Goal: Find specific page/section: Find specific page/section

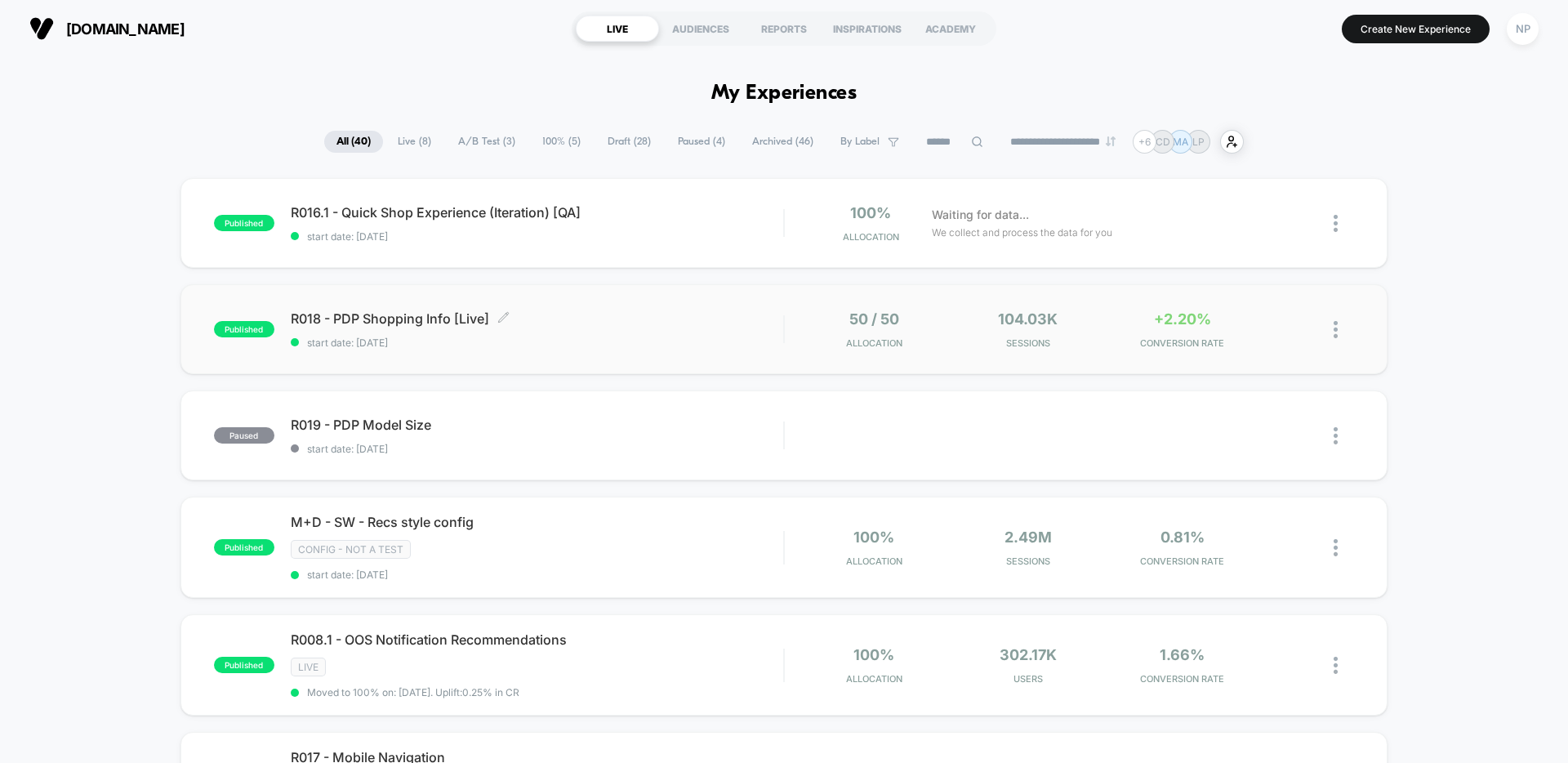
click at [612, 332] on div "R018 - PDP Shopping Info [Live] Click to edit experience details Click to edit …" at bounding box center [536, 330] width 492 height 39
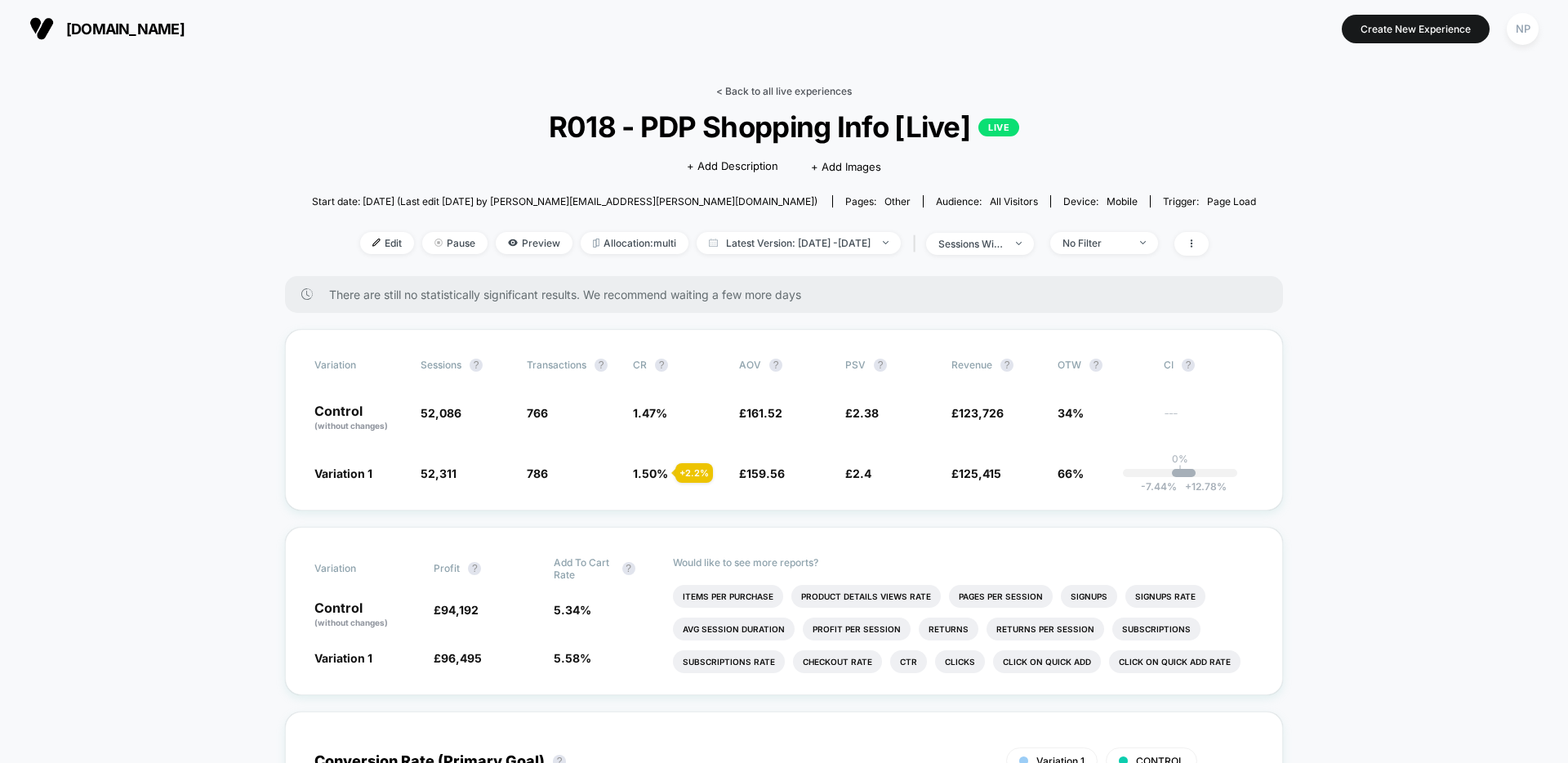
click at [738, 90] on link "< Back to all live experiences" at bounding box center [784, 91] width 136 height 12
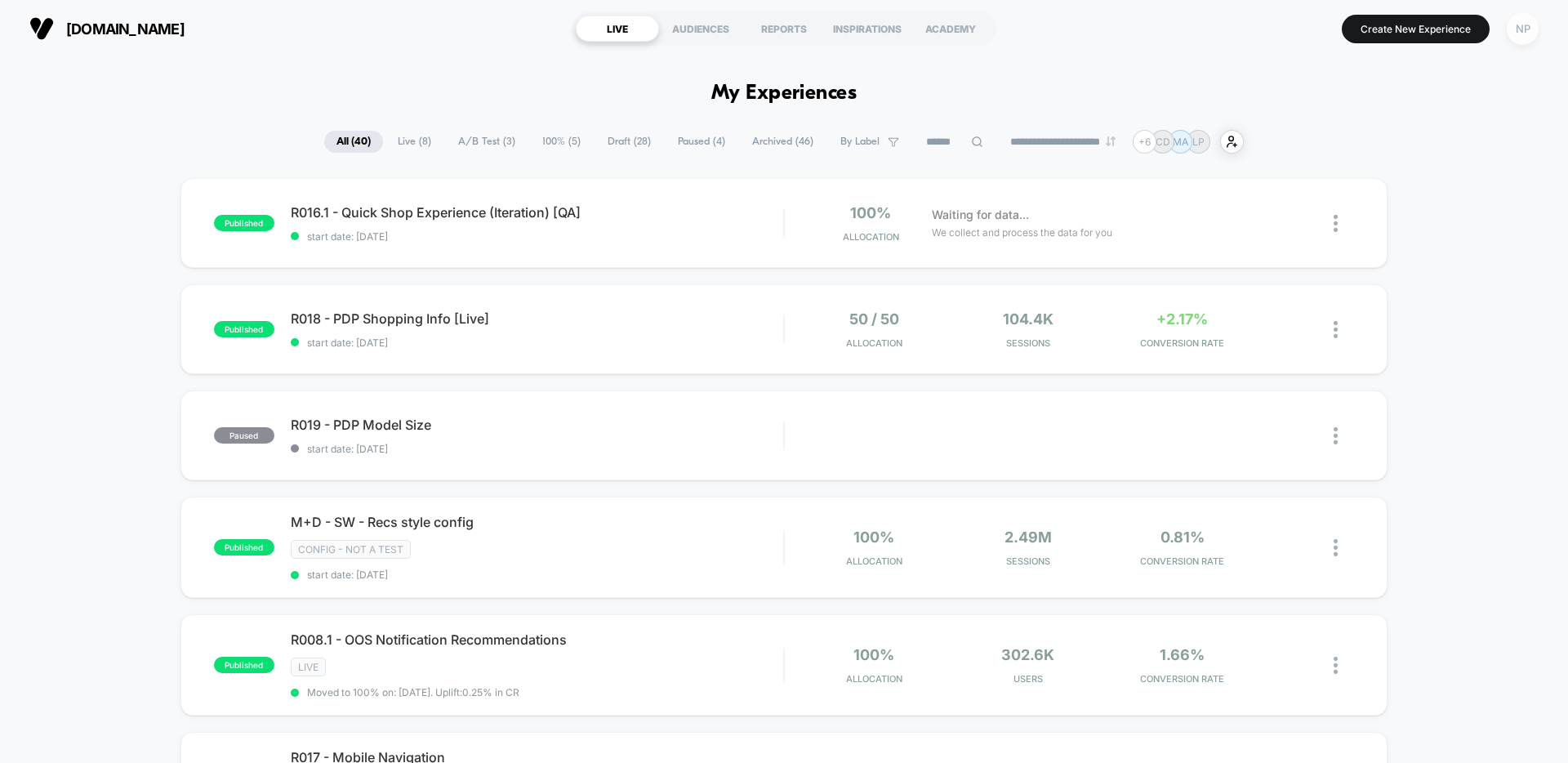
click at [1527, 34] on div "NP" at bounding box center [1523, 29] width 32 height 32
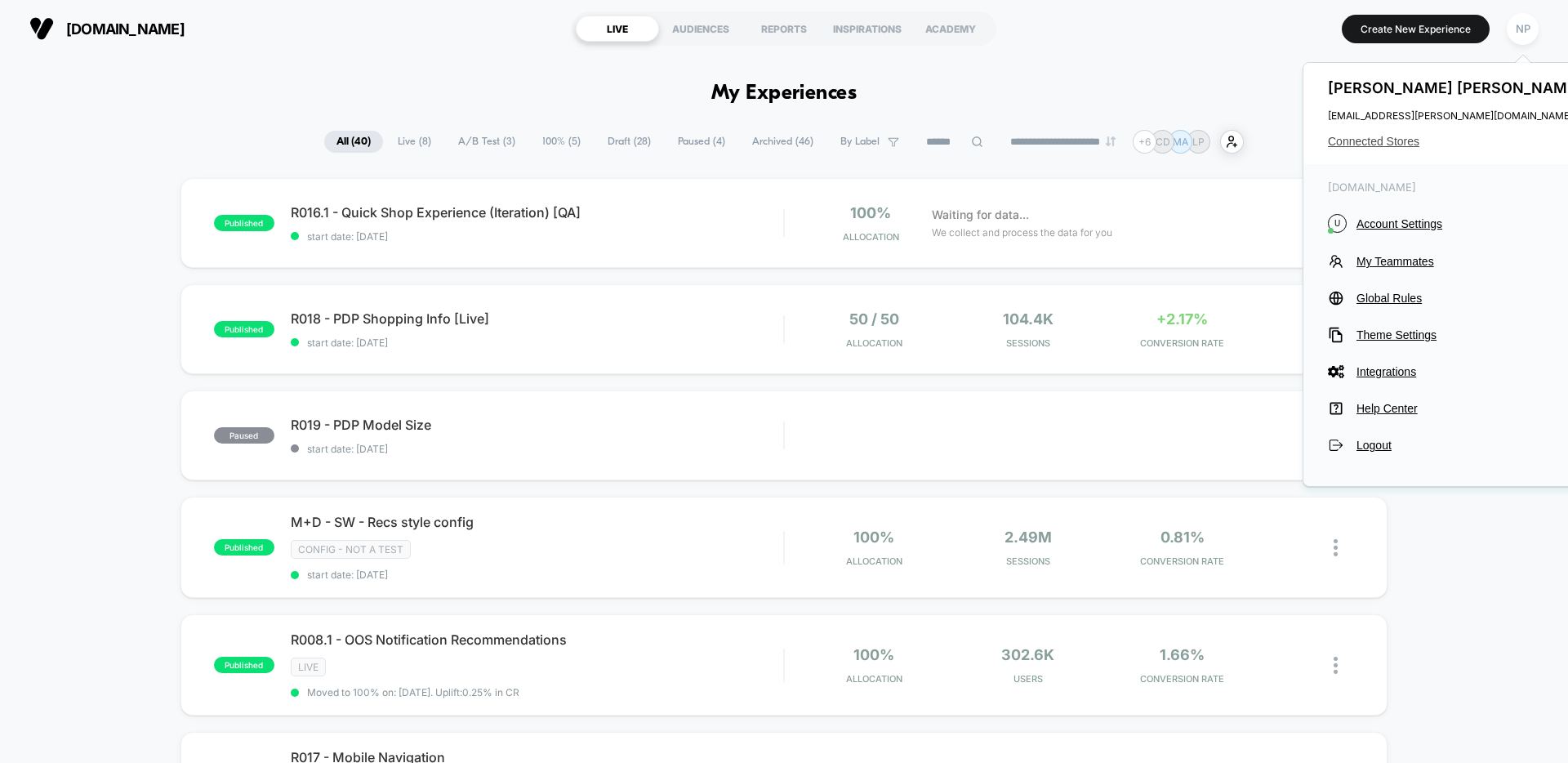
click at [1385, 144] on span "Connected Stores" at bounding box center [1457, 141] width 258 height 13
